Goal: Task Accomplishment & Management: Use online tool/utility

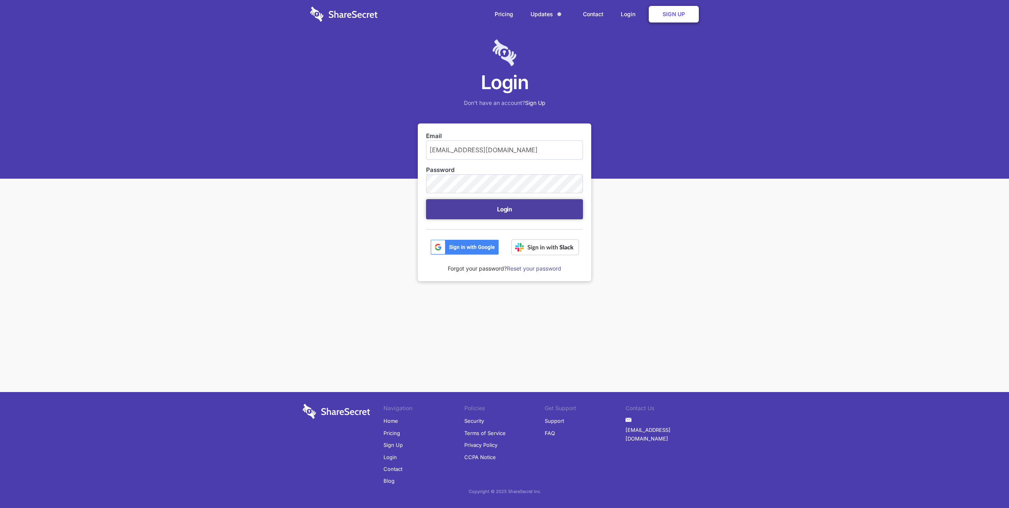
click at [509, 212] on button "Login" at bounding box center [504, 209] width 157 height 20
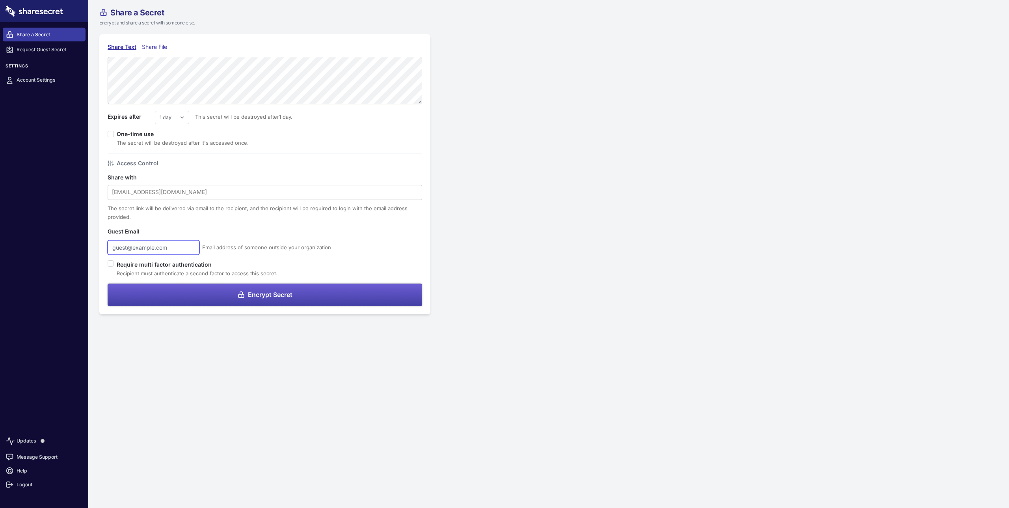
type input "security@hammercreative.com"
click at [204, 108] on form "Expires after 1 day 2 days 3 days 4 days 5 days 6 days 7 days This secret will …" at bounding box center [265, 181] width 314 height 249
click at [180, 112] on select "1 day 2 days 3 days 4 days 5 days 6 days 7 days" at bounding box center [172, 117] width 34 height 13
click at [155, 111] on select "1 day 2 days 3 days 4 days 5 days 6 days 7 days" at bounding box center [172, 117] width 34 height 13
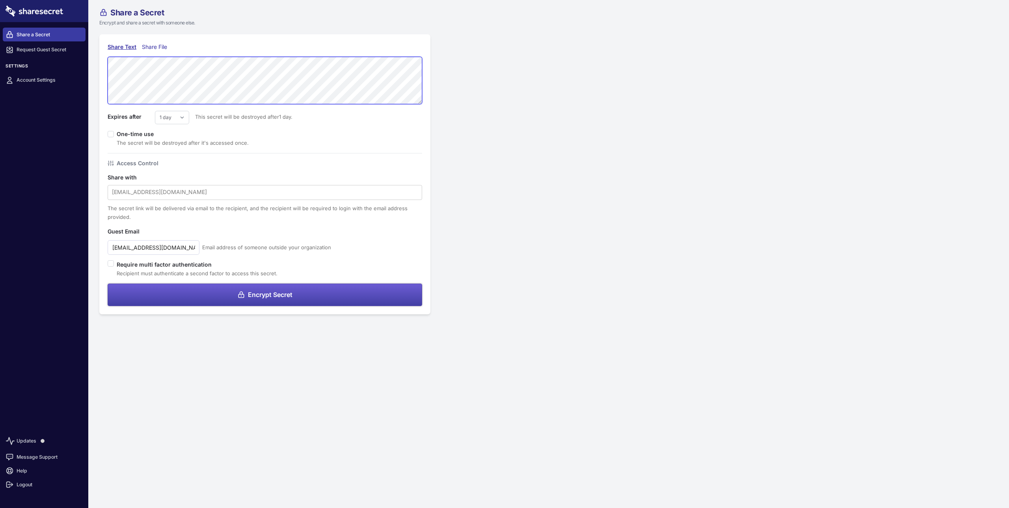
scroll to position [149, 0]
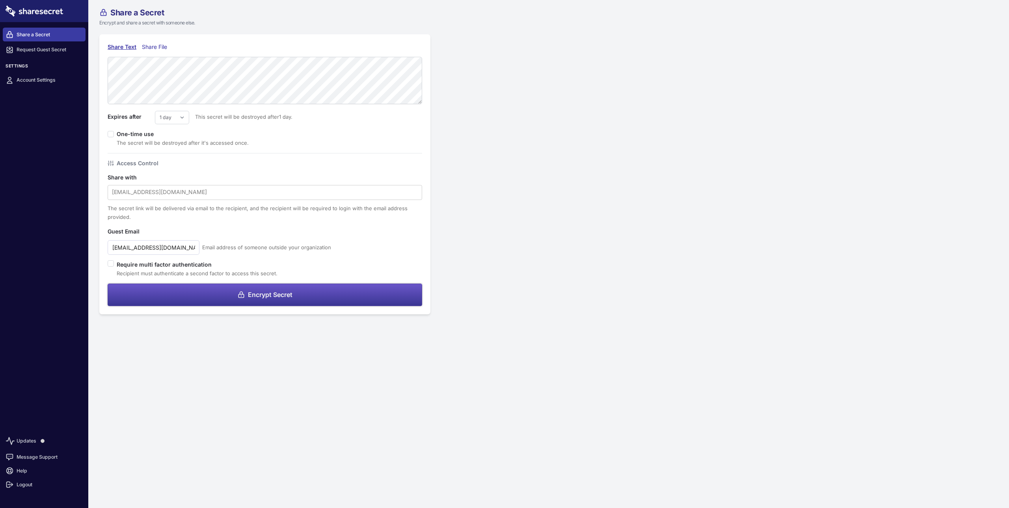
click at [269, 296] on span "Encrypt Secret" at bounding box center [270, 294] width 45 height 6
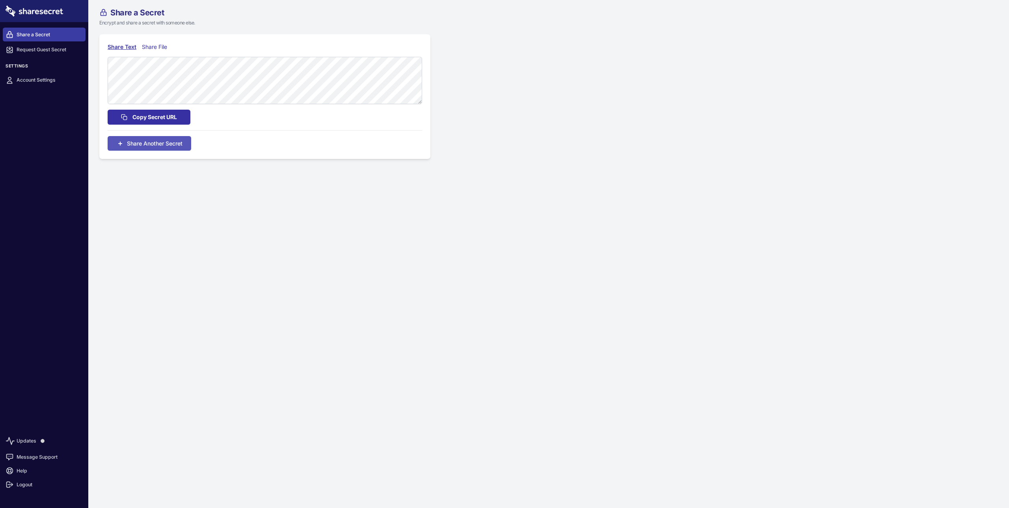
click at [145, 117] on span "Copy Secret URL" at bounding box center [154, 117] width 45 height 9
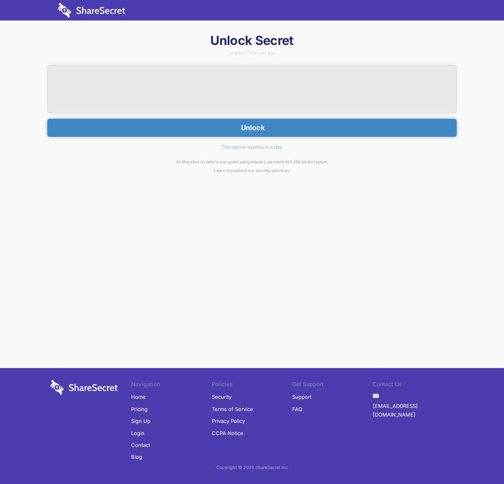
click at [269, 124] on button "Unlock" at bounding box center [252, 128] width 410 height 18
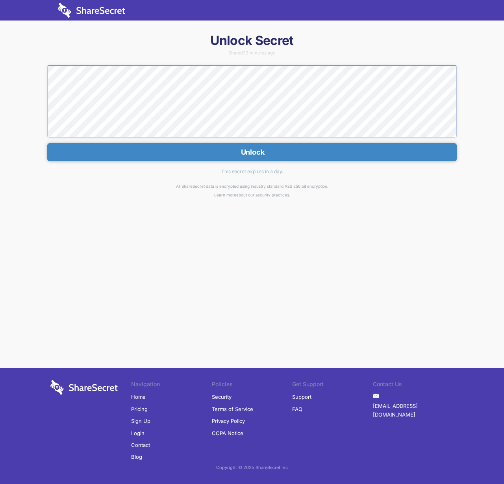
scroll to position [158, 0]
